Goal: Navigation & Orientation: Find specific page/section

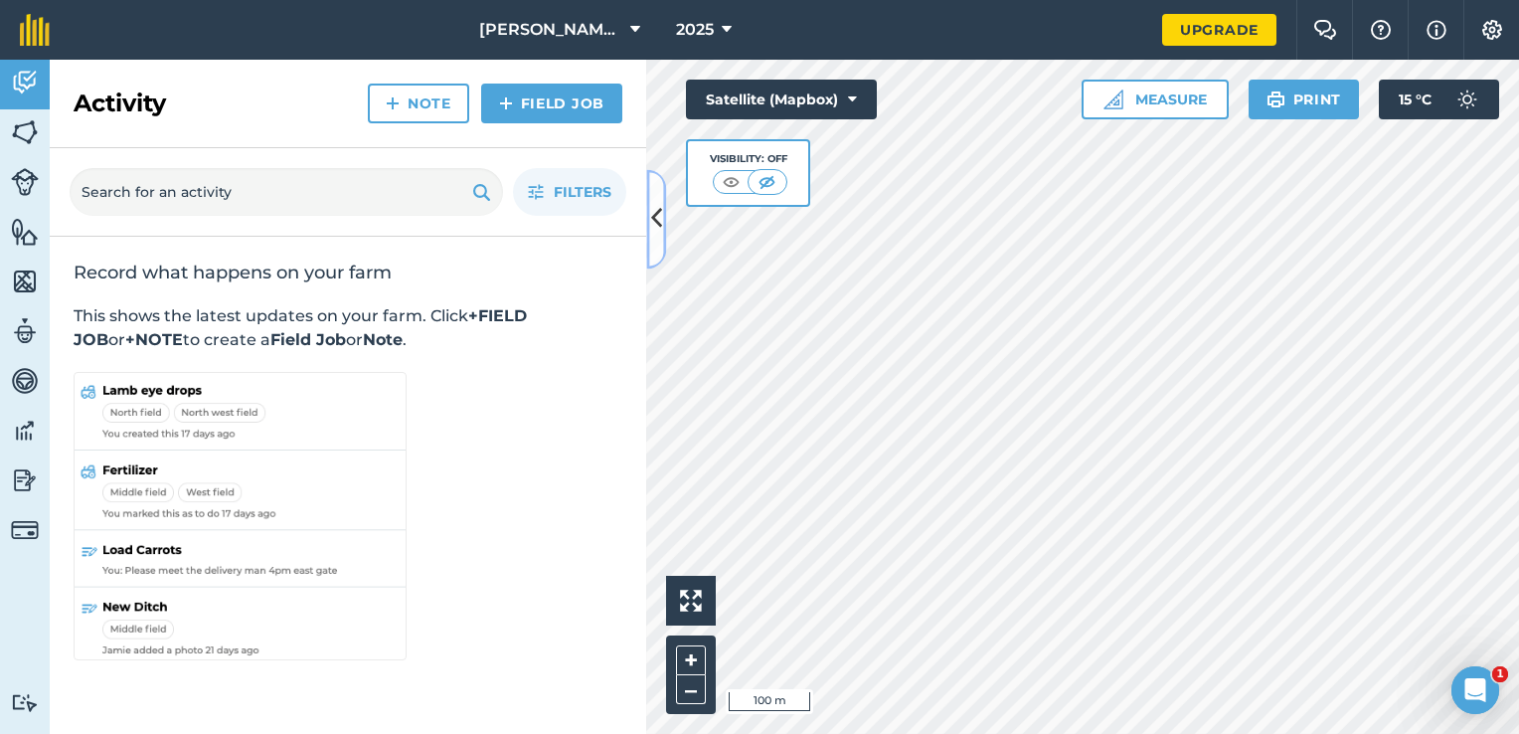
click at [655, 235] on icon at bounding box center [656, 219] width 11 height 35
